Goal: Information Seeking & Learning: Learn about a topic

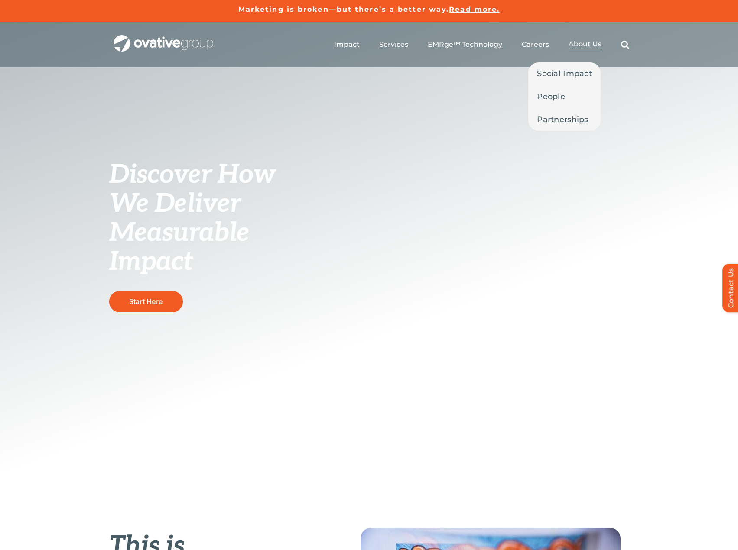
click at [572, 41] on span "About Us" at bounding box center [584, 44] width 33 height 9
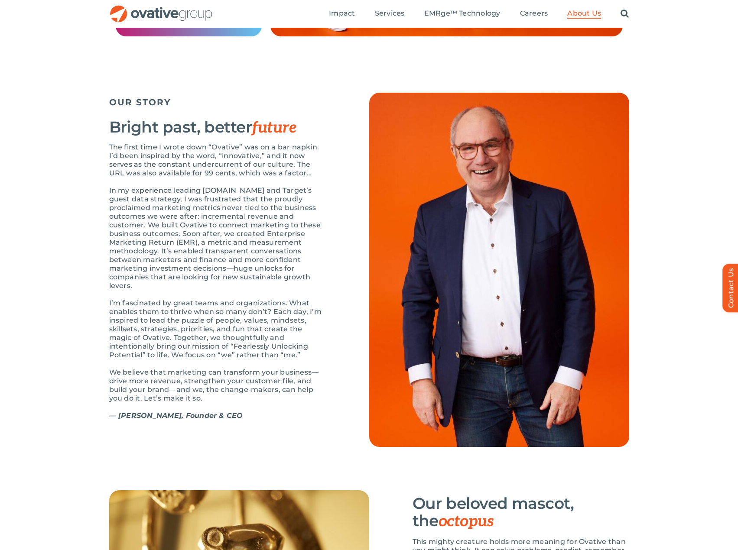
scroll to position [823, 0]
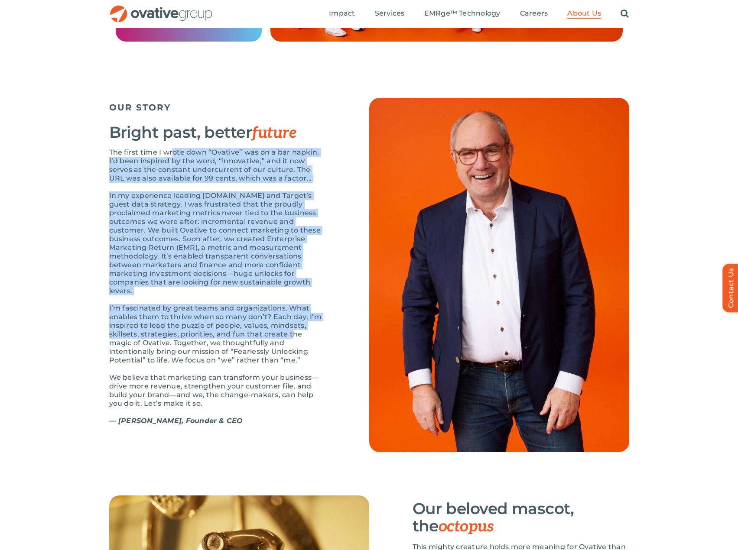
drag, startPoint x: 210, startPoint y: 182, endPoint x: 291, endPoint y: 355, distance: 190.5
click at [291, 355] on div "The first time I wrote down “Ovative” was on a bar napkin. I’d been inspired by…" at bounding box center [217, 291] width 217 height 286
click at [166, 243] on p "In my experience leading Target.com and Target’s guest data strategy, I was fru…" at bounding box center [217, 243] width 217 height 104
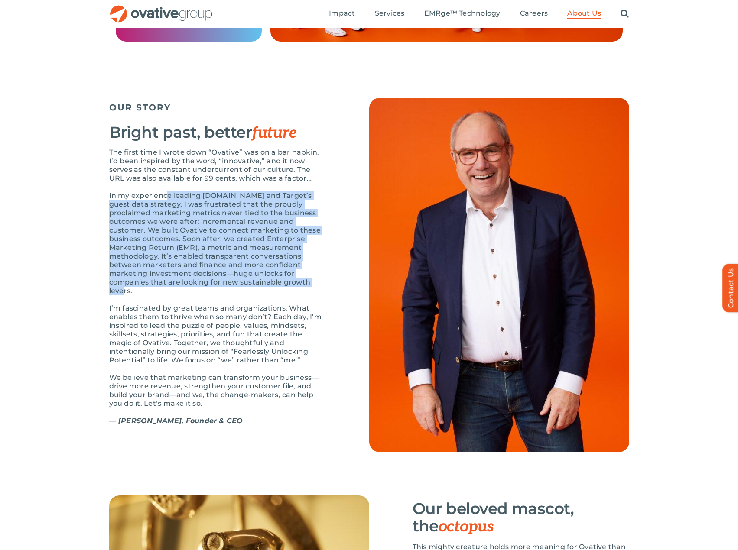
drag, startPoint x: 166, startPoint y: 221, endPoint x: 175, endPoint y: 316, distance: 95.7
click at [175, 315] on div "The first time I wrote down “Ovative” was on a bar napkin. I’d been inspired by…" at bounding box center [217, 291] width 217 height 286
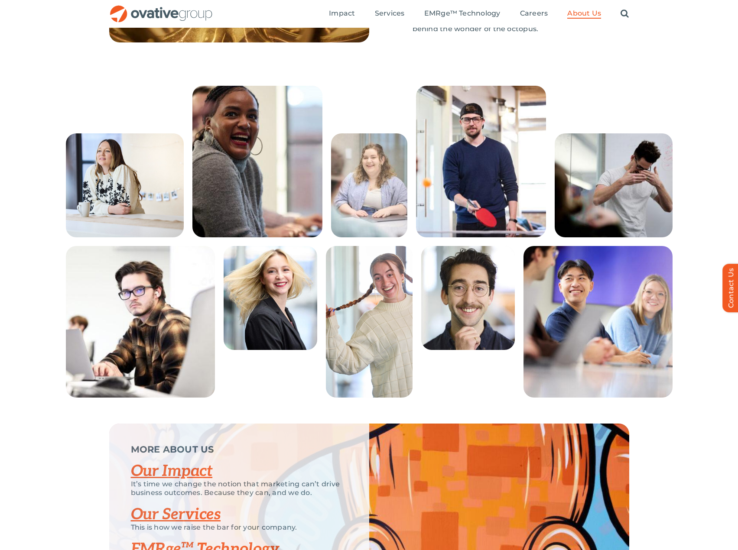
scroll to position [1410, 0]
